Goal: Task Accomplishment & Management: Complete application form

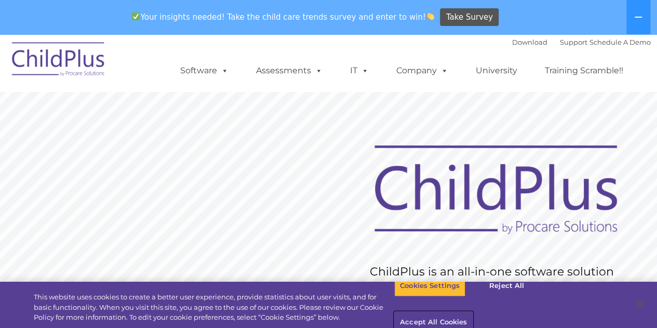
click at [473, 312] on button "Accept All Cookies" at bounding box center [433, 323] width 78 height 22
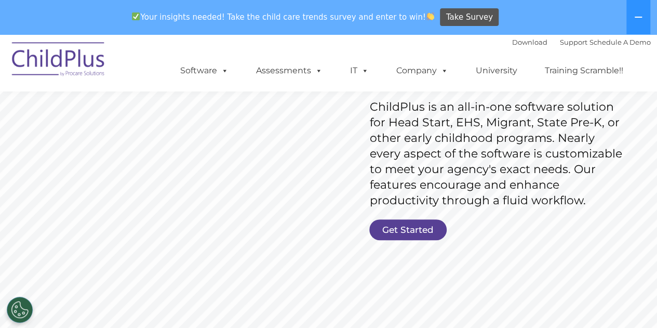
scroll to position [171, 0]
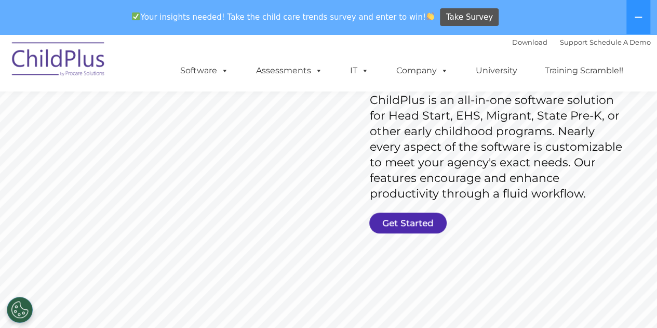
click at [399, 226] on link "Get Started" at bounding box center [407, 223] width 77 height 21
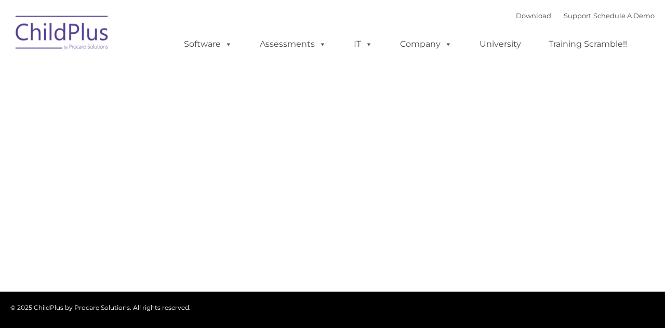
type input ""
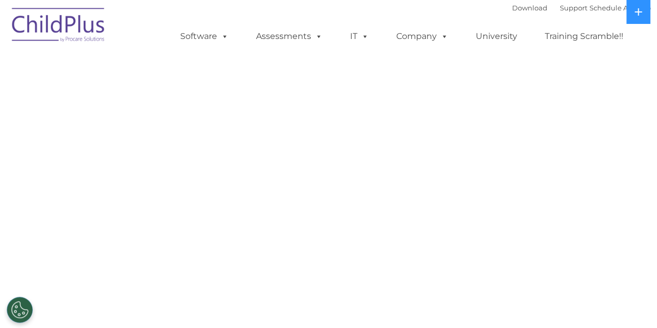
select select "MEDIUM"
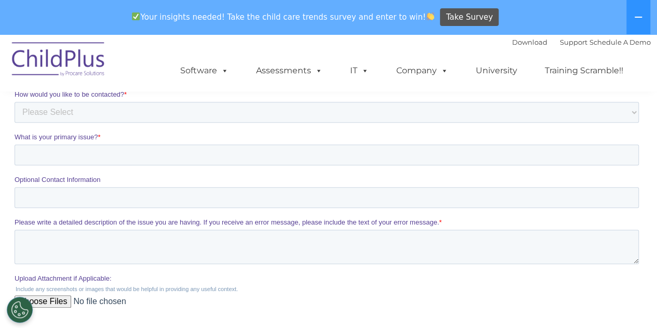
scroll to position [312, 0]
